Goal: Transaction & Acquisition: Purchase product/service

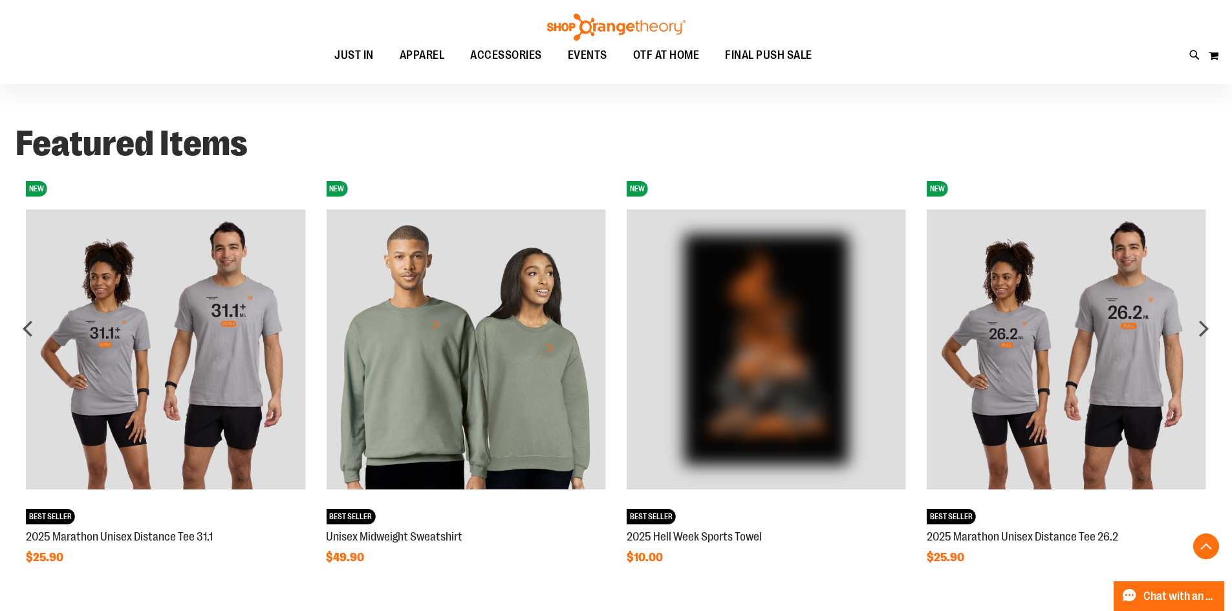
scroll to position [1137, 0]
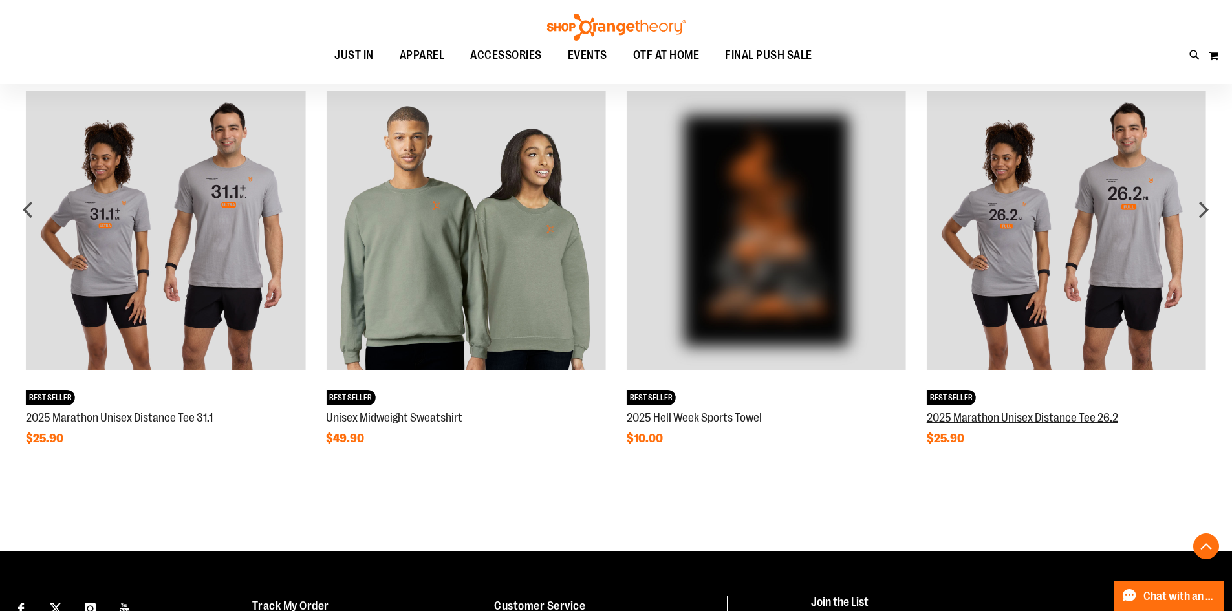
click at [1011, 420] on link "2025 Marathon Unisex Distance Tee 26.2" at bounding box center [1022, 417] width 191 height 13
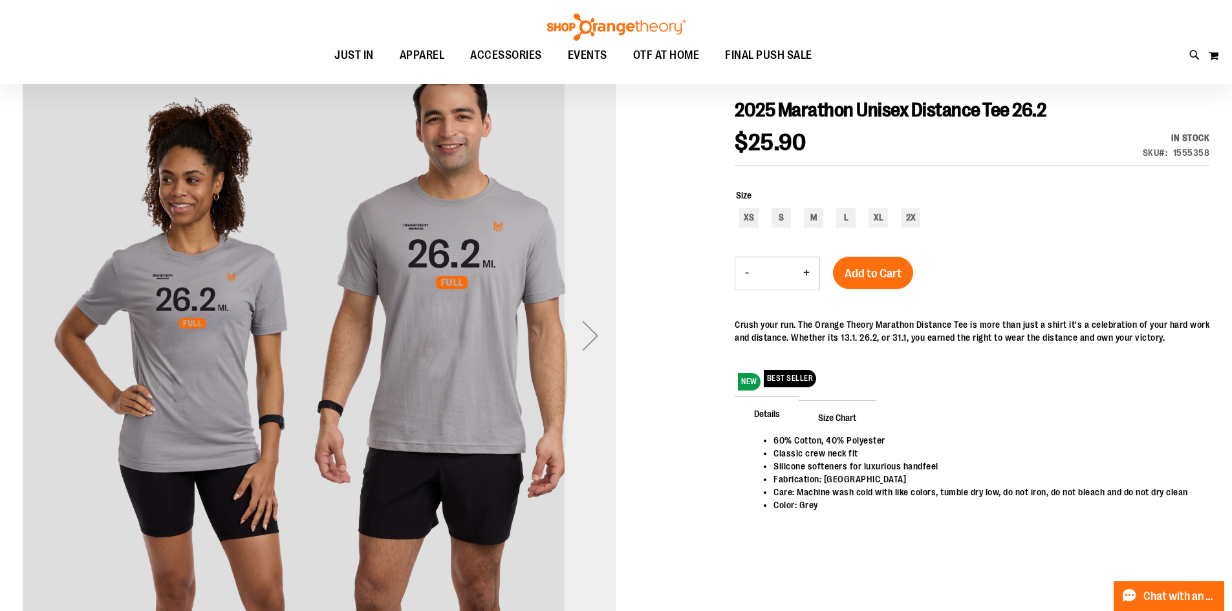
scroll to position [129, 0]
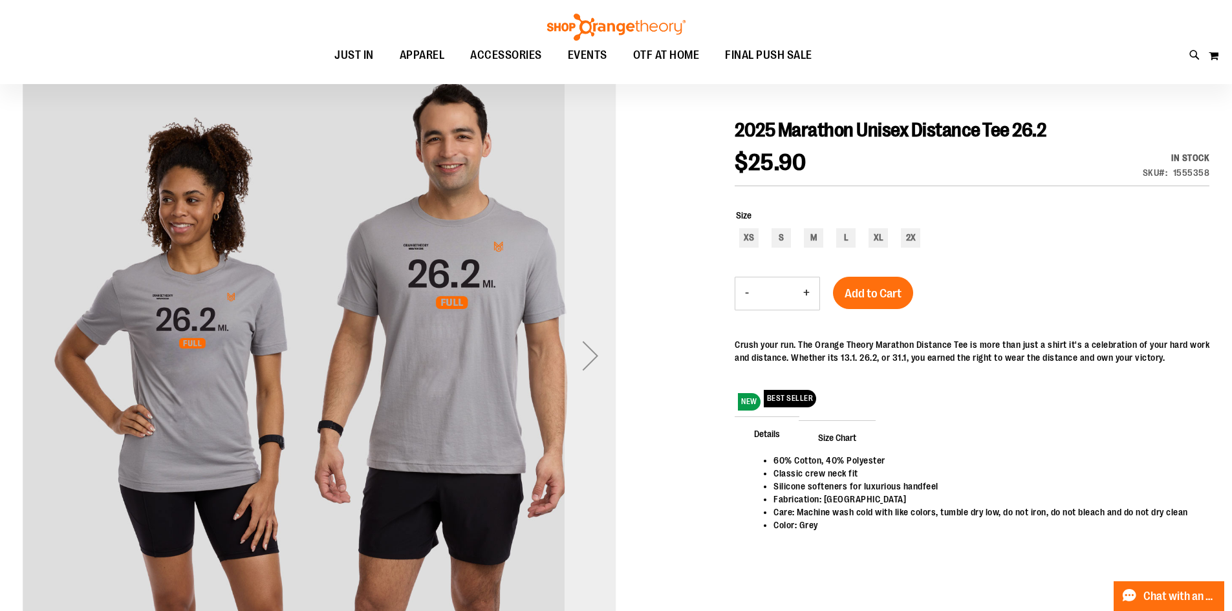
type input "**********"
click at [581, 385] on div "Next" at bounding box center [591, 356] width 52 height 594
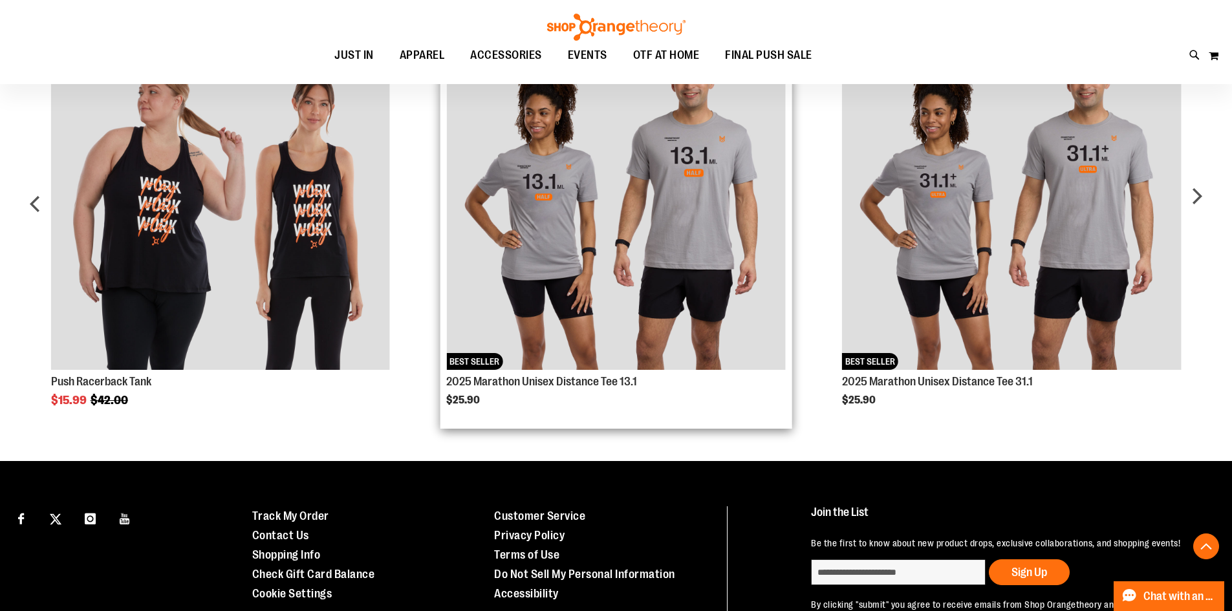
scroll to position [904, 0]
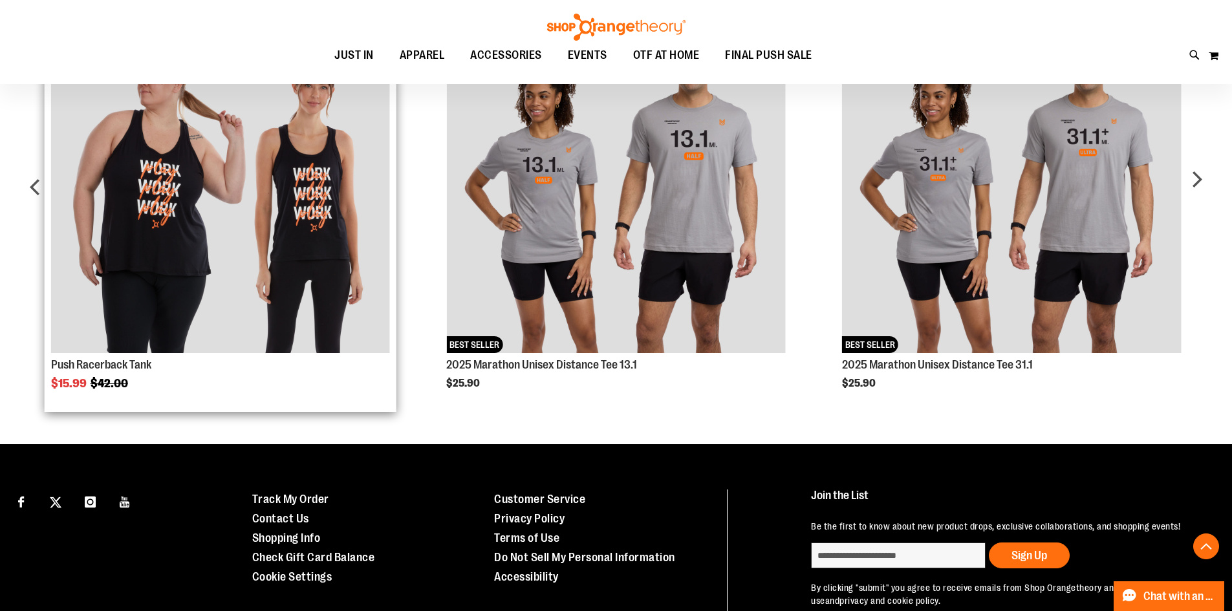
click at [98, 298] on img "Product Page Link" at bounding box center [220, 183] width 339 height 339
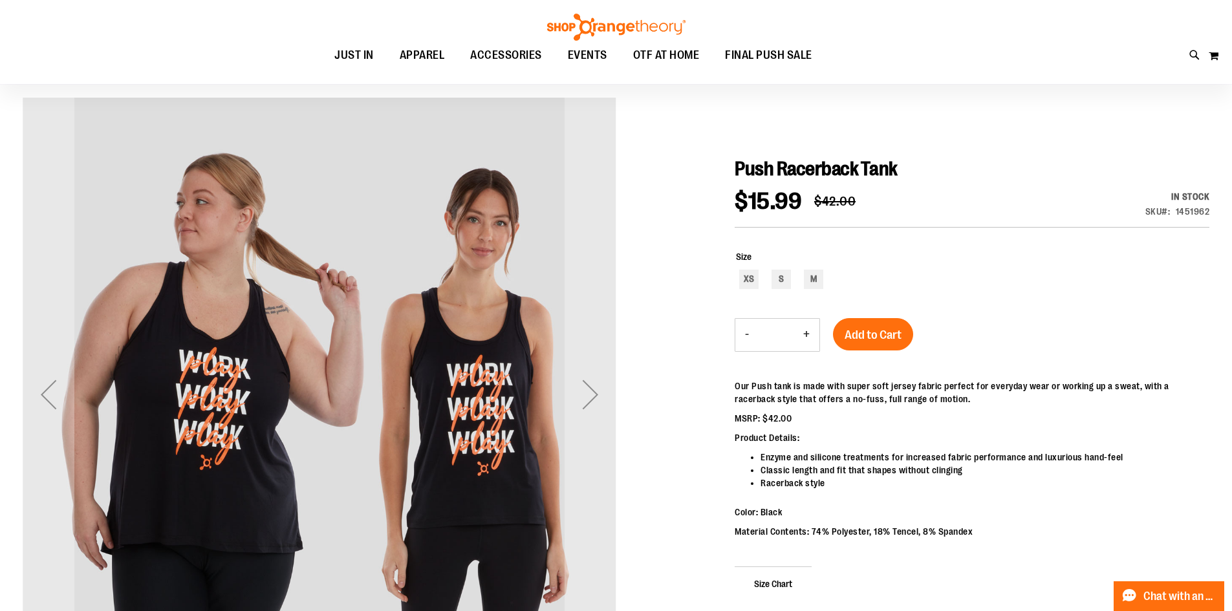
scroll to position [193, 0]
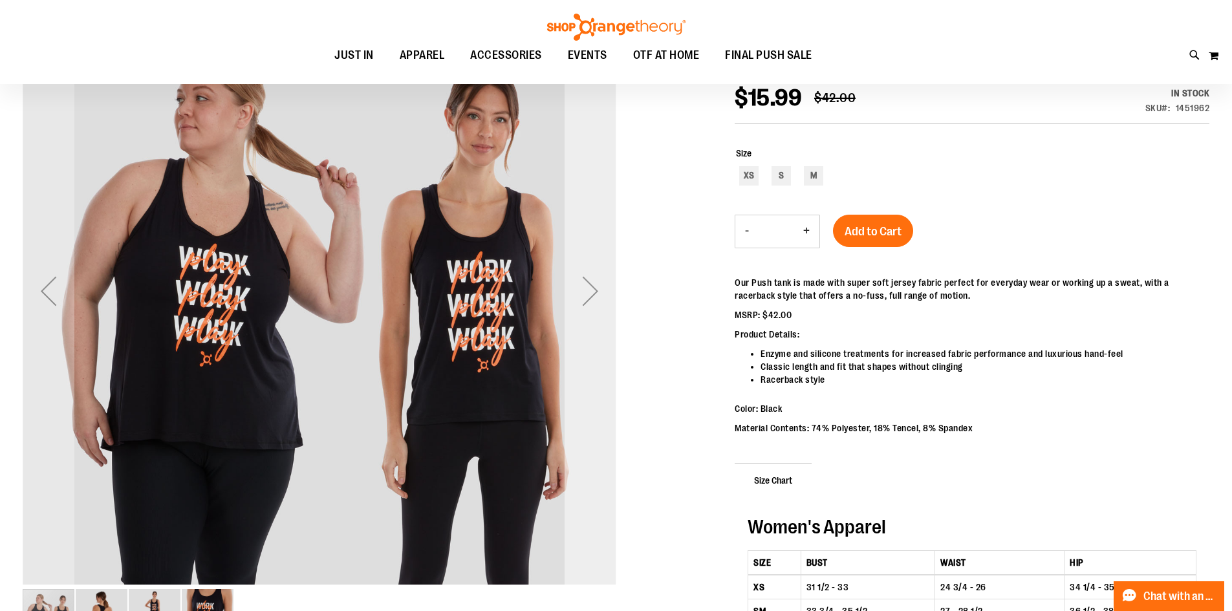
type input "**********"
click at [597, 351] on div "Next" at bounding box center [591, 291] width 52 height 594
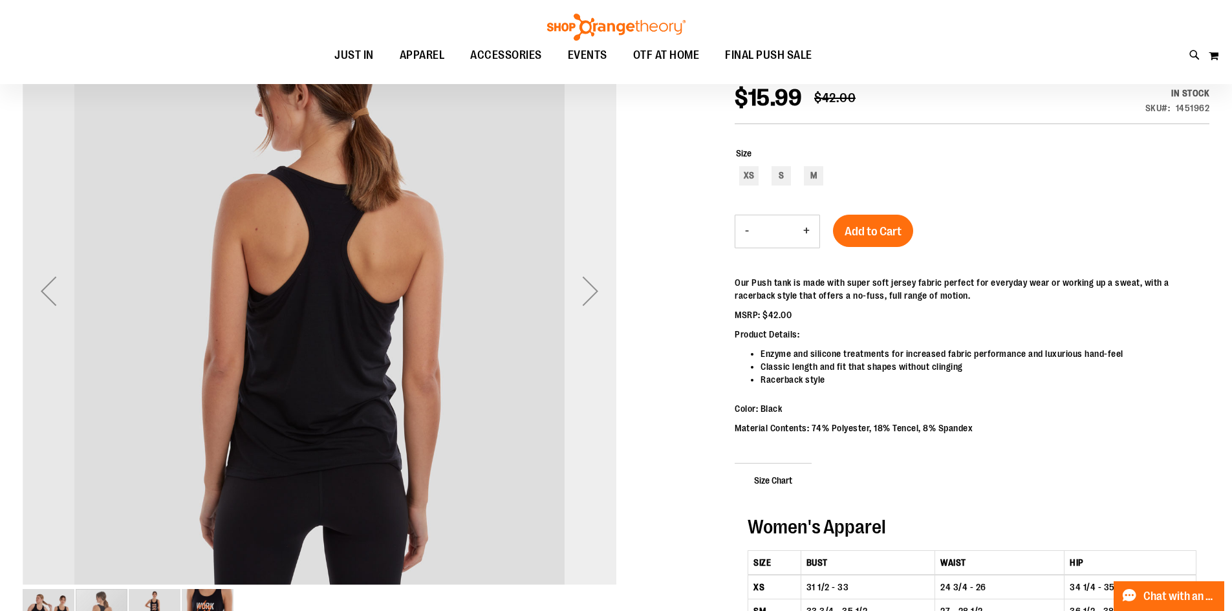
click at [597, 351] on div "Next" at bounding box center [591, 291] width 52 height 594
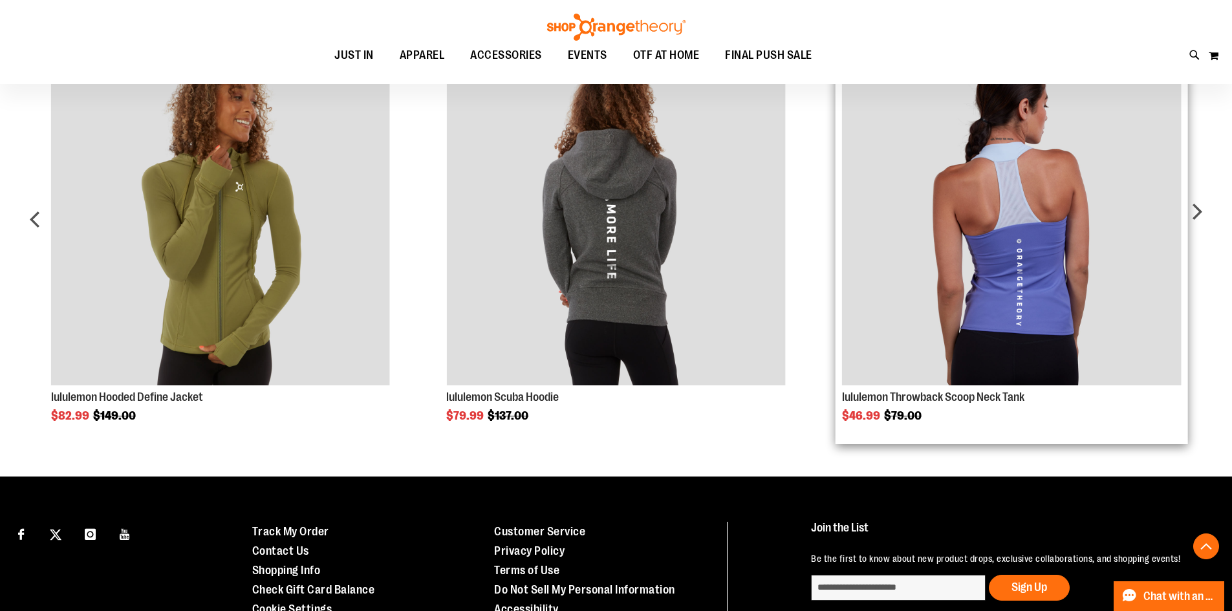
scroll to position [1020, 0]
